Goal: Find specific page/section: Find specific page/section

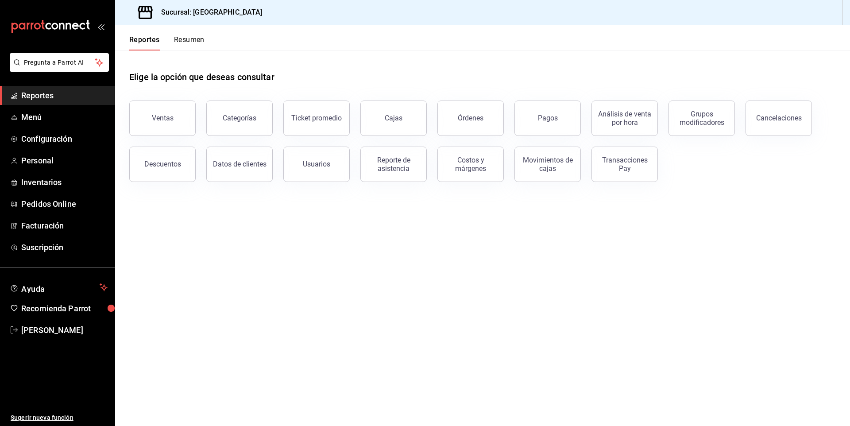
click at [241, 249] on main "Elige la opción que deseas consultar Ventas Categorías Ticket promedio Cajas Ór…" at bounding box center [482, 237] width 734 height 375
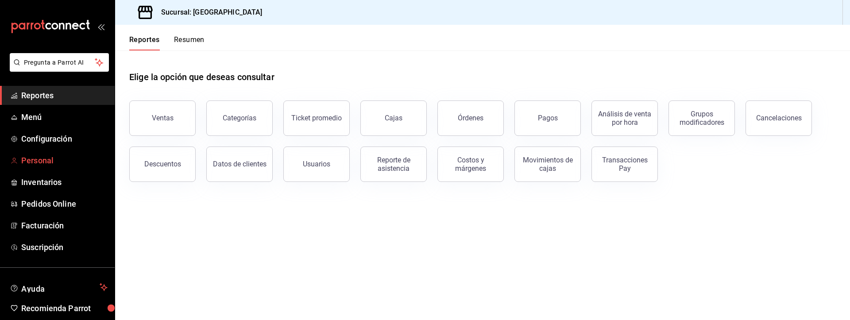
click at [59, 155] on span "Personal" at bounding box center [64, 160] width 86 height 12
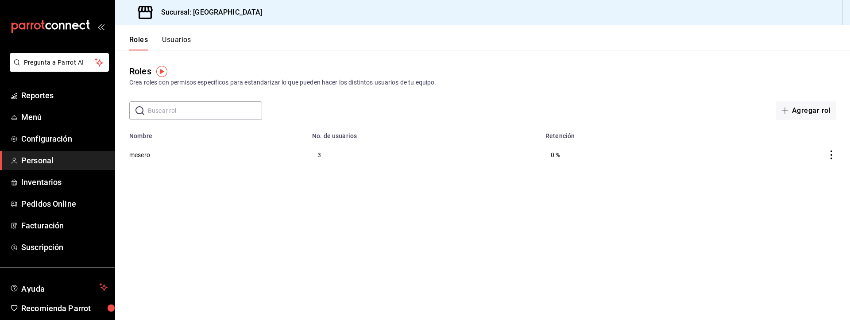
click at [186, 42] on button "Usuarios" at bounding box center [176, 42] width 29 height 15
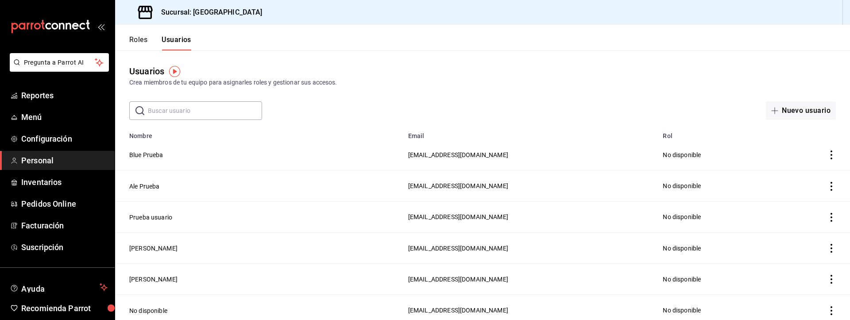
click at [140, 42] on button "Roles" at bounding box center [138, 42] width 18 height 15
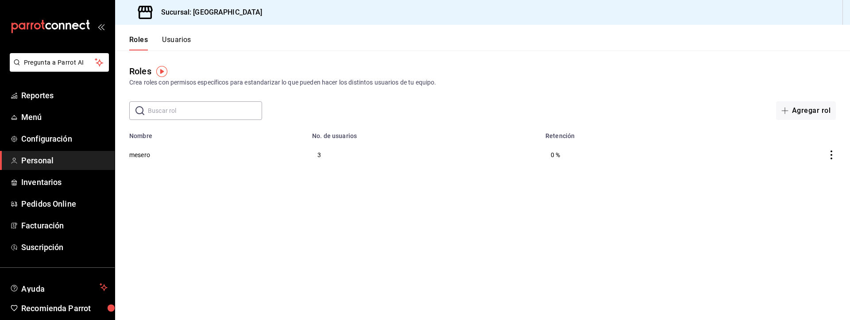
click at [174, 42] on button "Usuarios" at bounding box center [176, 42] width 29 height 15
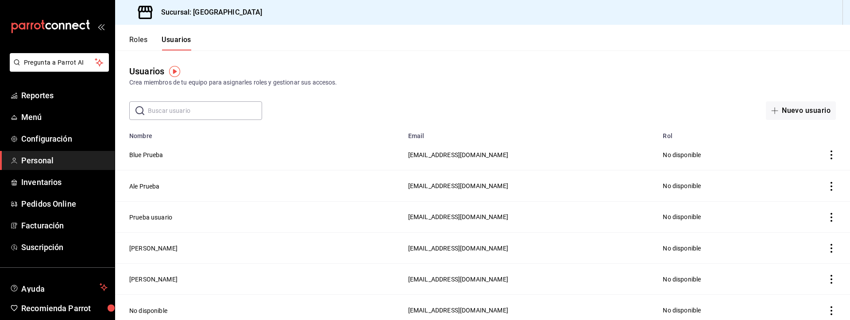
click at [134, 39] on button "Roles" at bounding box center [138, 42] width 18 height 15
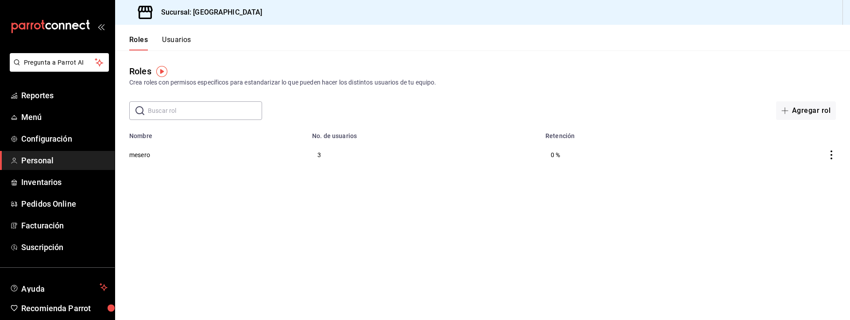
click at [171, 40] on button "Usuarios" at bounding box center [176, 42] width 29 height 15
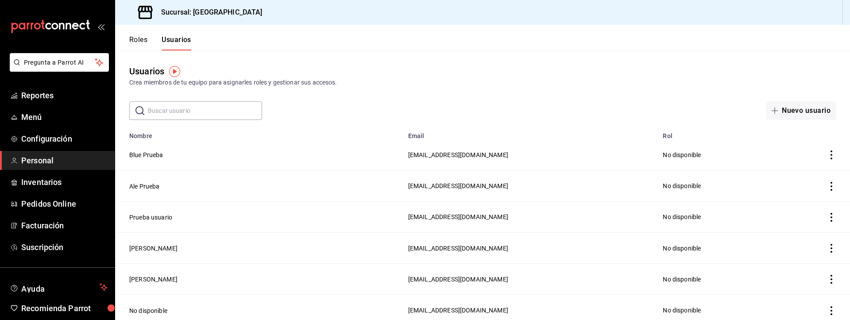
click at [140, 42] on button "Roles" at bounding box center [138, 42] width 18 height 15
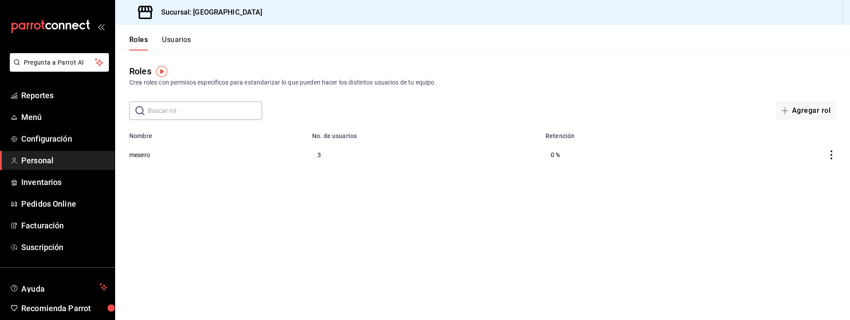
click at [175, 42] on button "Usuarios" at bounding box center [176, 42] width 29 height 15
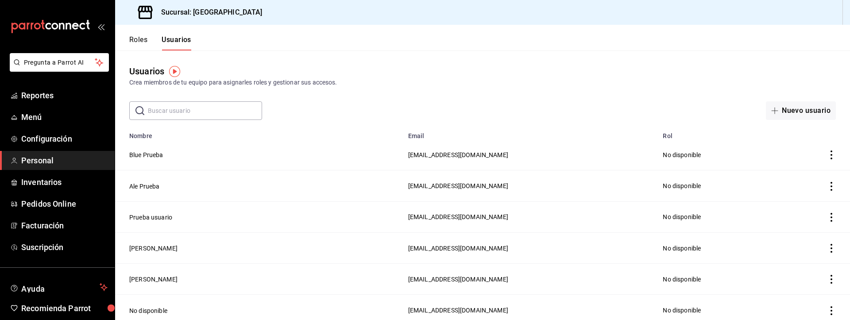
click at [144, 31] on div "Roles Usuarios" at bounding box center [153, 38] width 76 height 26
click at [142, 34] on div "Roles Usuarios" at bounding box center [153, 38] width 76 height 26
click at [140, 39] on button "Roles" at bounding box center [138, 42] width 18 height 15
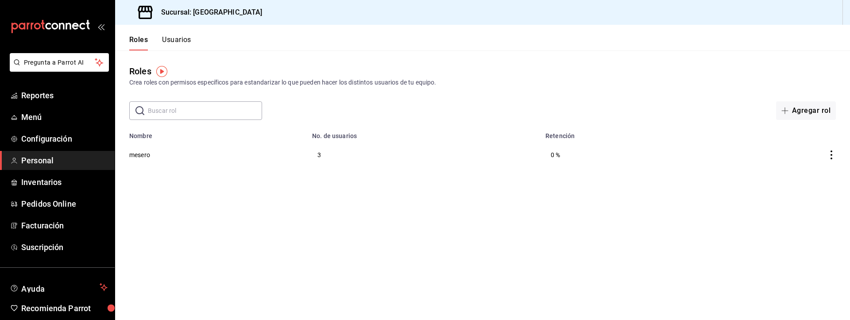
click at [170, 40] on button "Usuarios" at bounding box center [176, 42] width 29 height 15
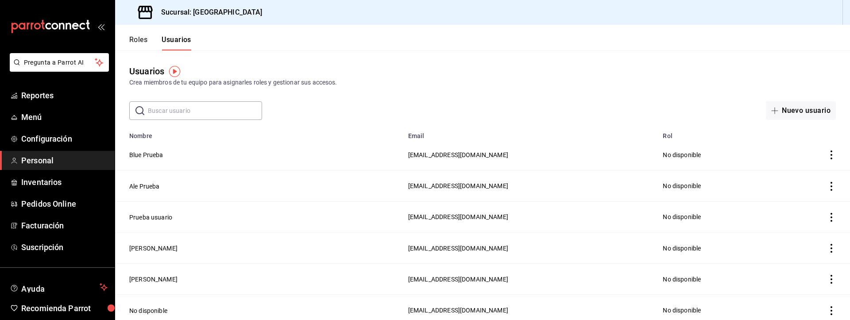
click at [135, 45] on button "Roles" at bounding box center [138, 42] width 18 height 15
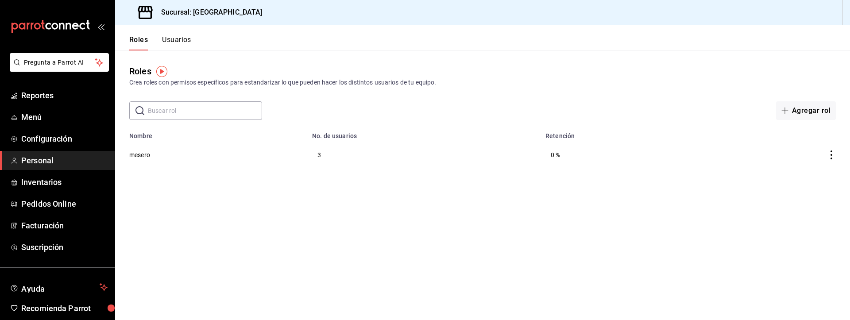
click at [175, 47] on button "Usuarios" at bounding box center [176, 42] width 29 height 15
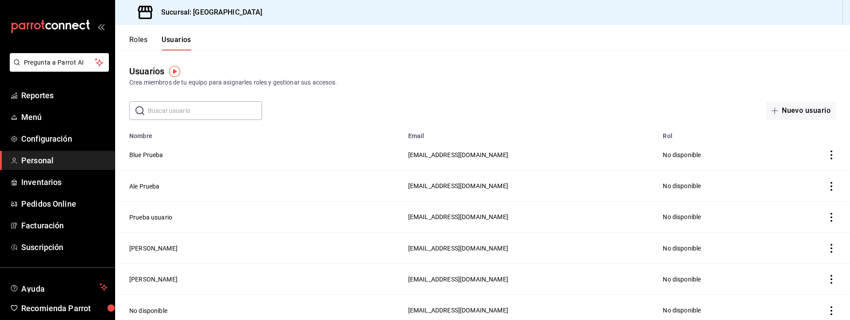
click at [146, 42] on button "Roles" at bounding box center [138, 42] width 18 height 15
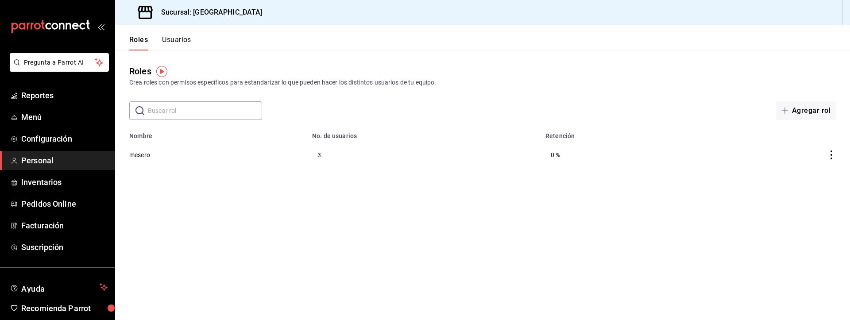
click at [172, 45] on button "Usuarios" at bounding box center [176, 42] width 29 height 15
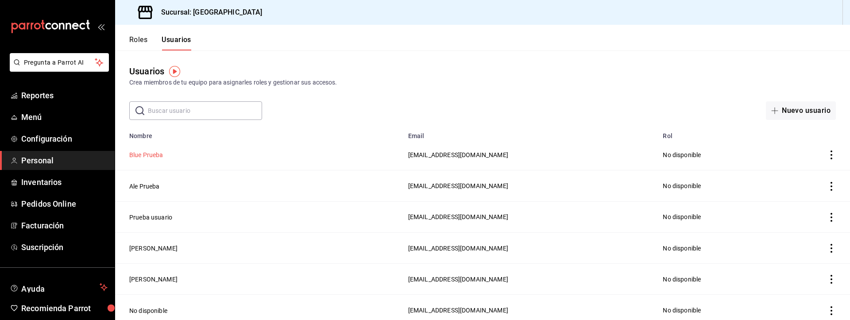
click at [160, 154] on button "Blue Prueba" at bounding box center [146, 154] width 34 height 9
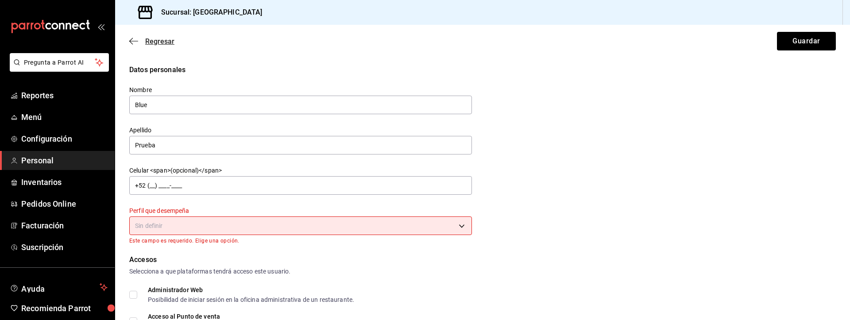
click at [155, 42] on span "Regresar" at bounding box center [159, 41] width 29 height 8
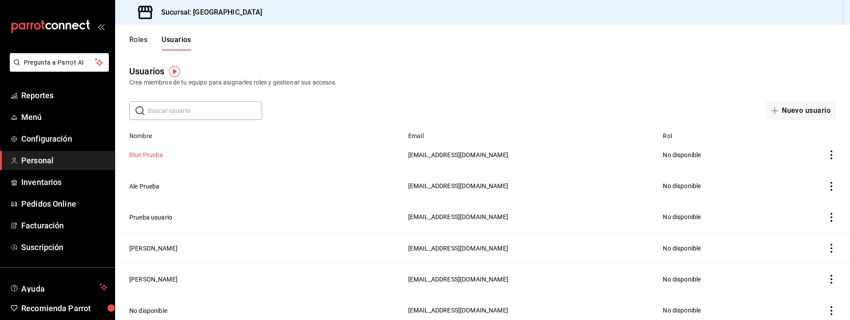
click at [141, 151] on button "Blue Prueba" at bounding box center [146, 154] width 34 height 9
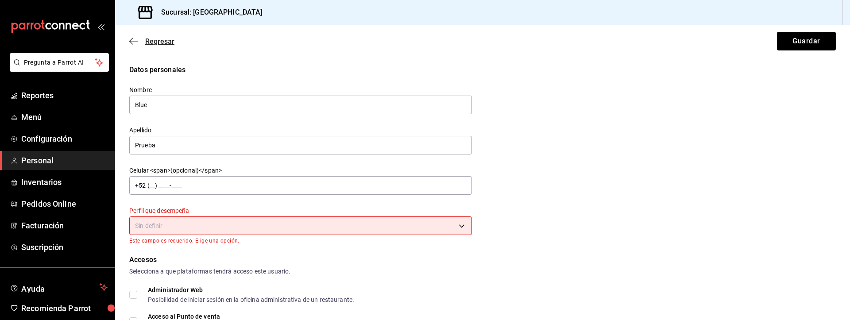
click at [168, 44] on span "Regresar" at bounding box center [159, 41] width 29 height 8
